Goal: Information Seeking & Learning: Find specific fact

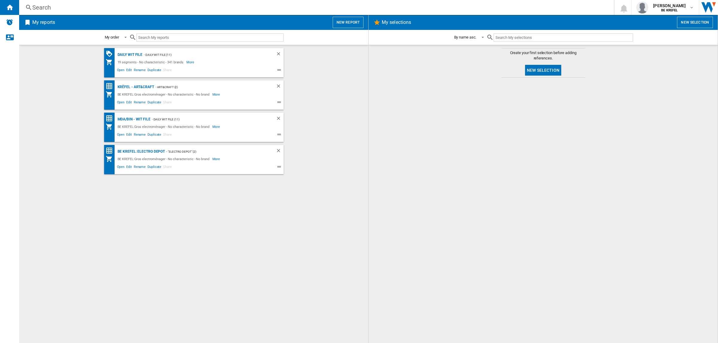
click at [149, 5] on div "Search" at bounding box center [315, 7] width 566 height 8
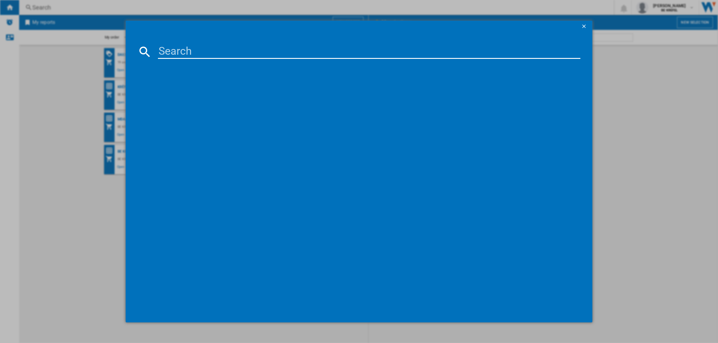
click at [215, 49] on input at bounding box center [369, 52] width 422 height 14
paste input "33005206"
type input "33005206"
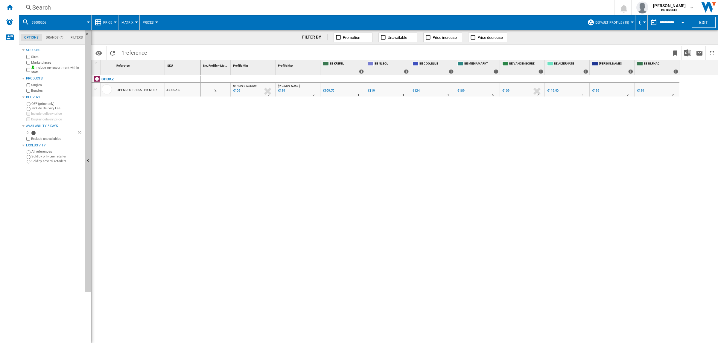
click at [226, 185] on div "0 2 BE VANDENBORRE : BE FR VANDENBORRE -0.6 % €109 % N/A 7 BE VANDENBORRE : BE …" at bounding box center [459, 209] width 517 height 268
